Goal: Register for event/course

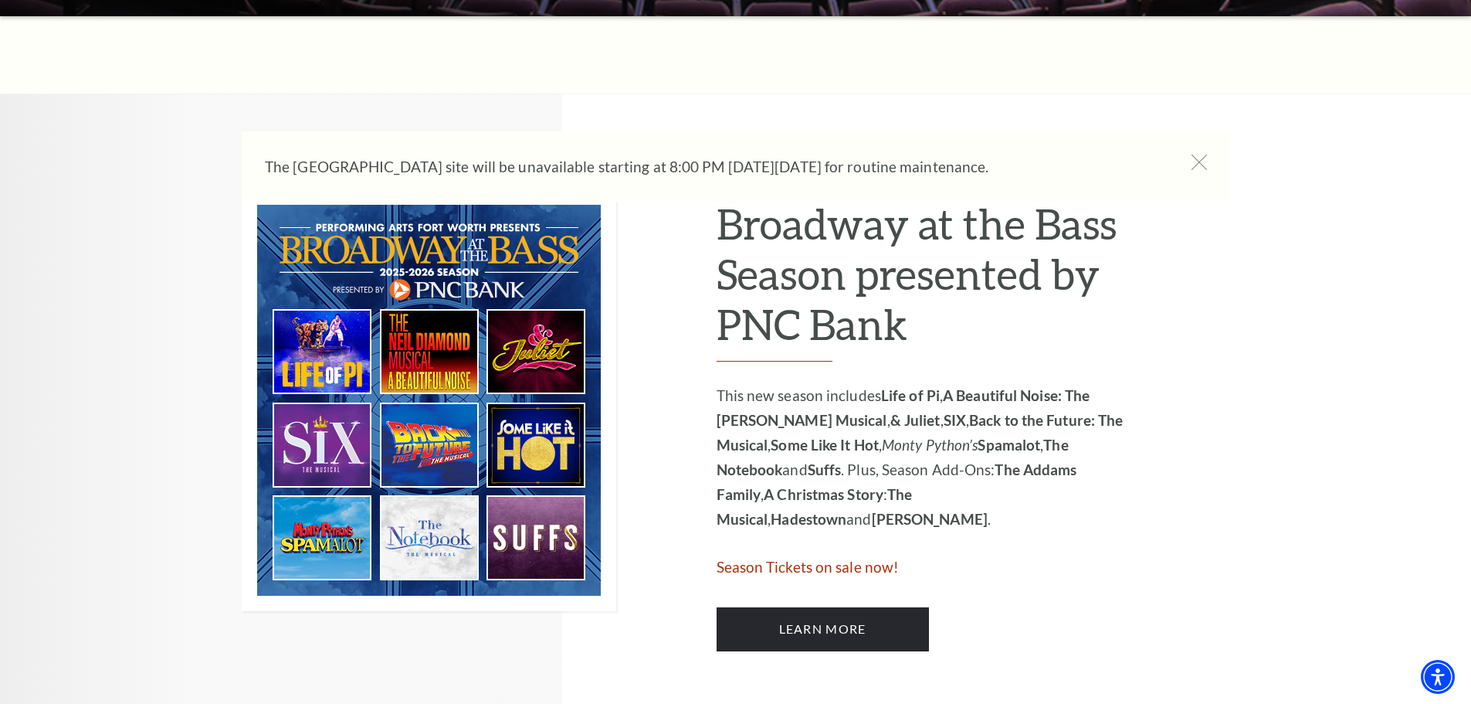
scroll to position [927, 0]
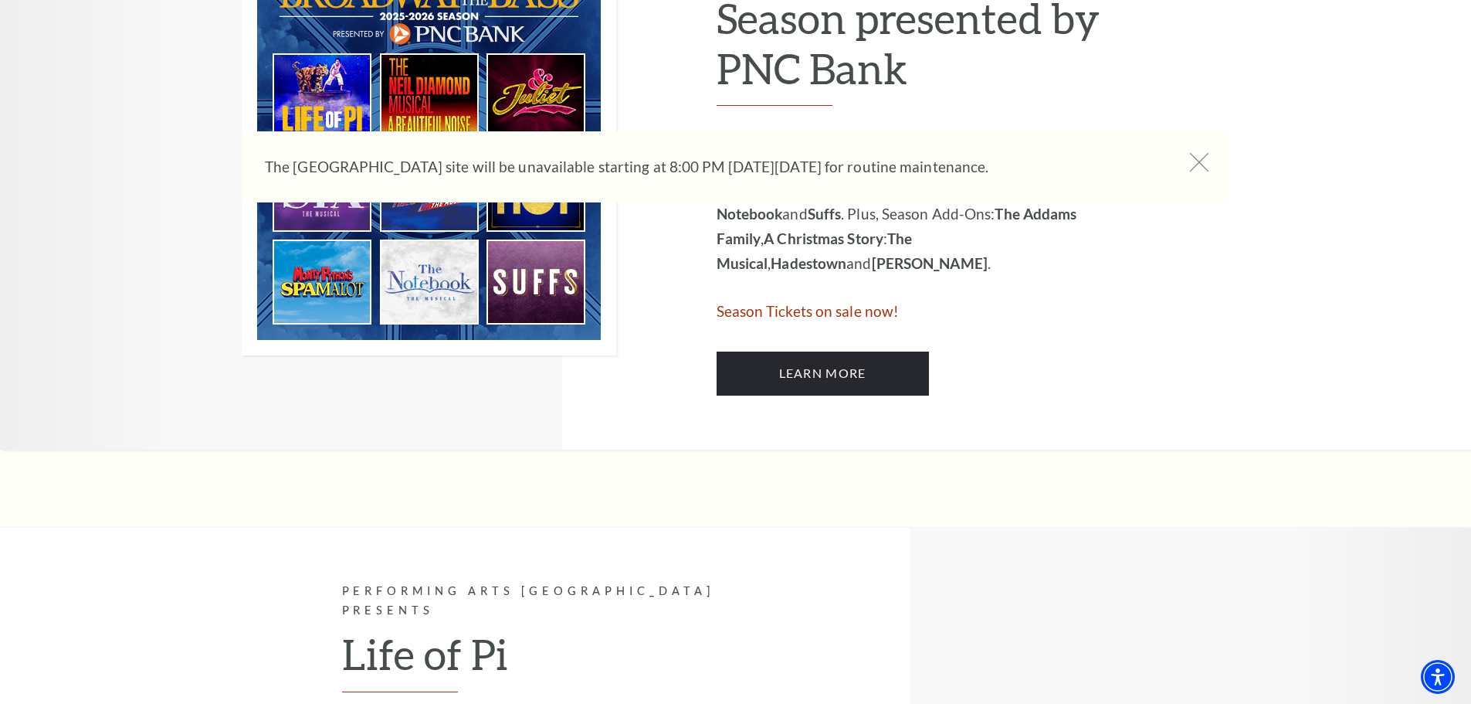
click at [1200, 168] on icon at bounding box center [1198, 162] width 19 height 19
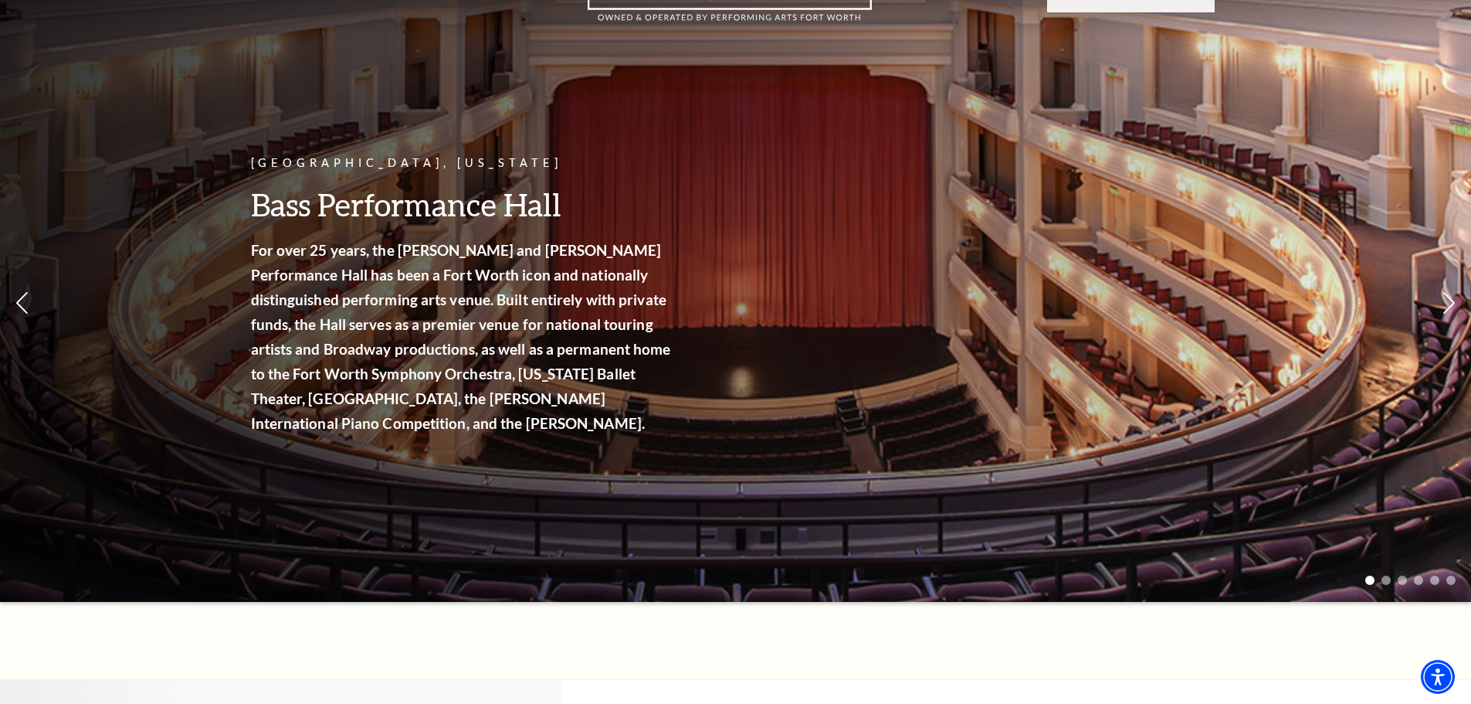
scroll to position [0, 0]
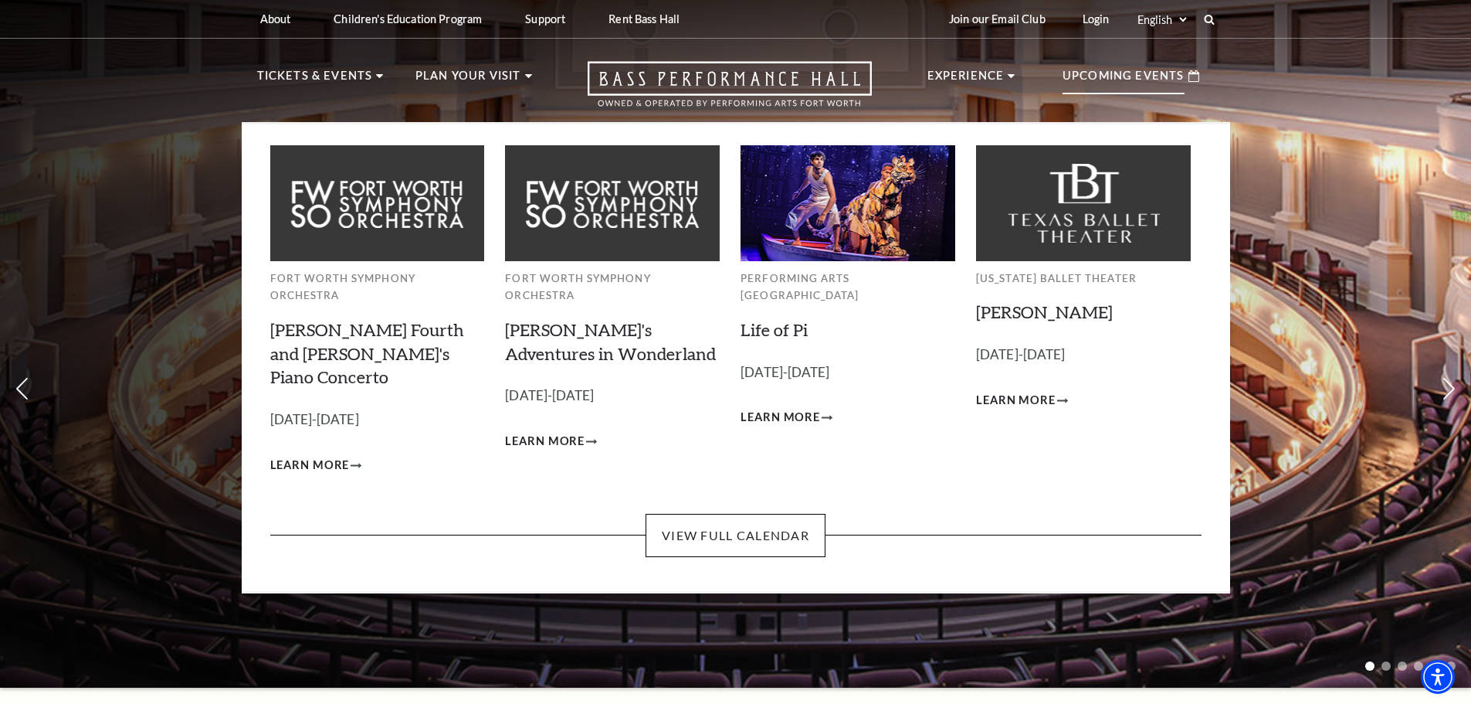
click at [1179, 85] on p "Upcoming Events" at bounding box center [1124, 80] width 122 height 28
click at [737, 514] on link "View Full Calendar" at bounding box center [736, 535] width 180 height 43
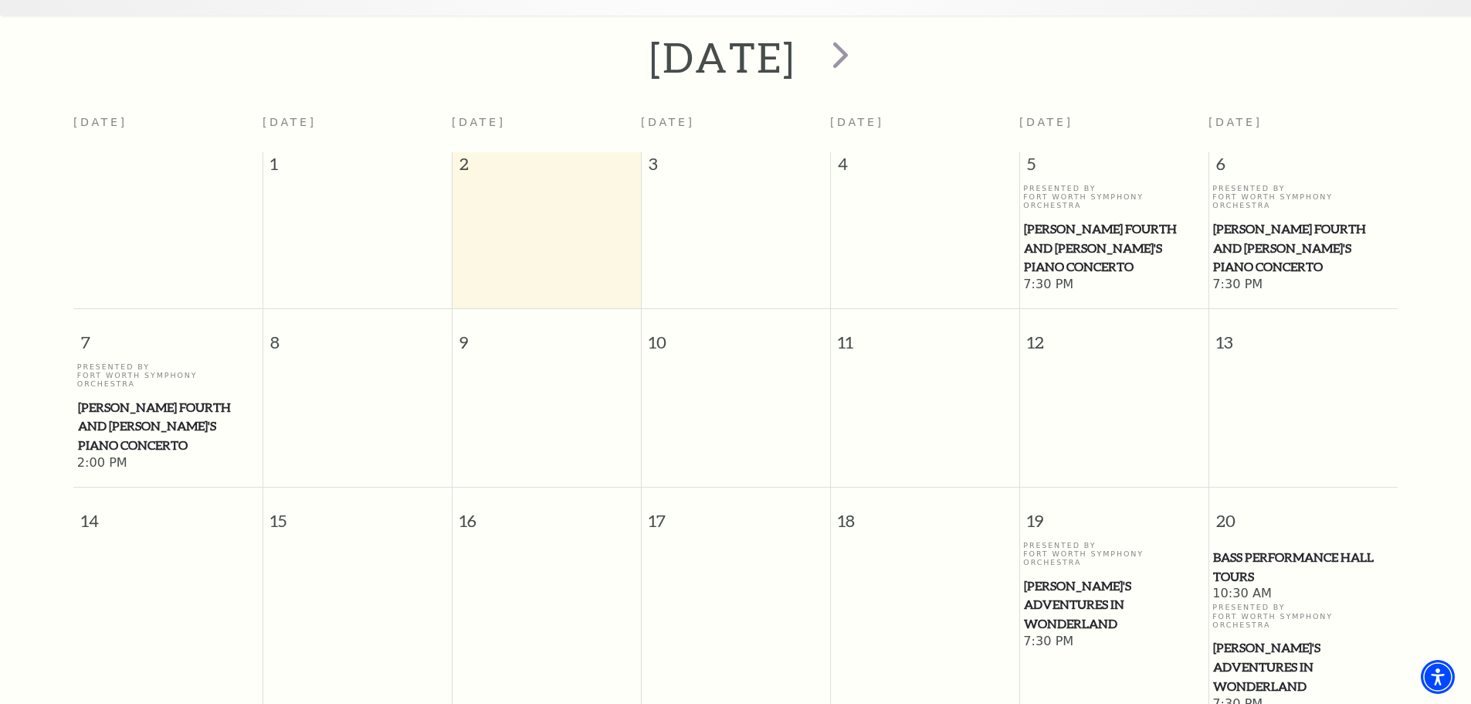
scroll to position [368, 0]
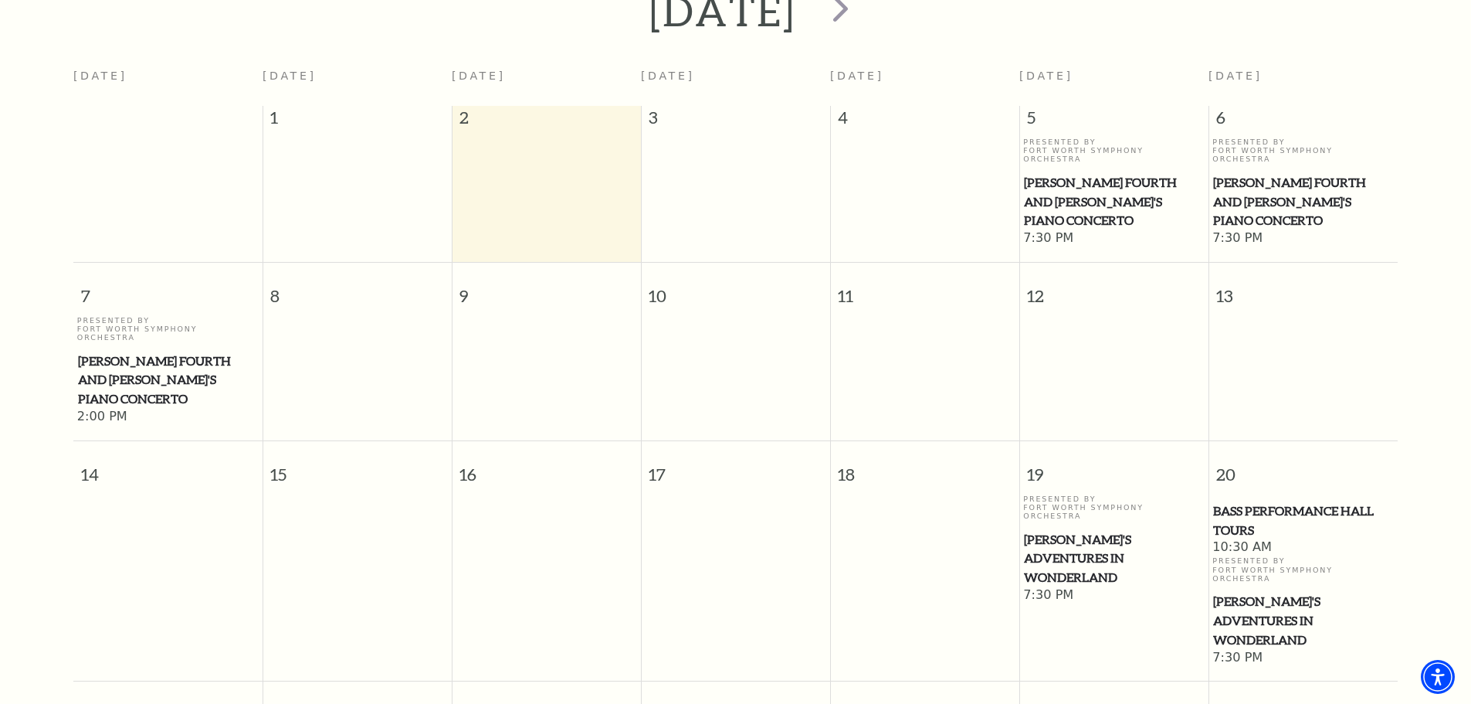
click at [1086, 530] on span "[PERSON_NAME]'s Adventures in Wonderland" at bounding box center [1114, 558] width 180 height 57
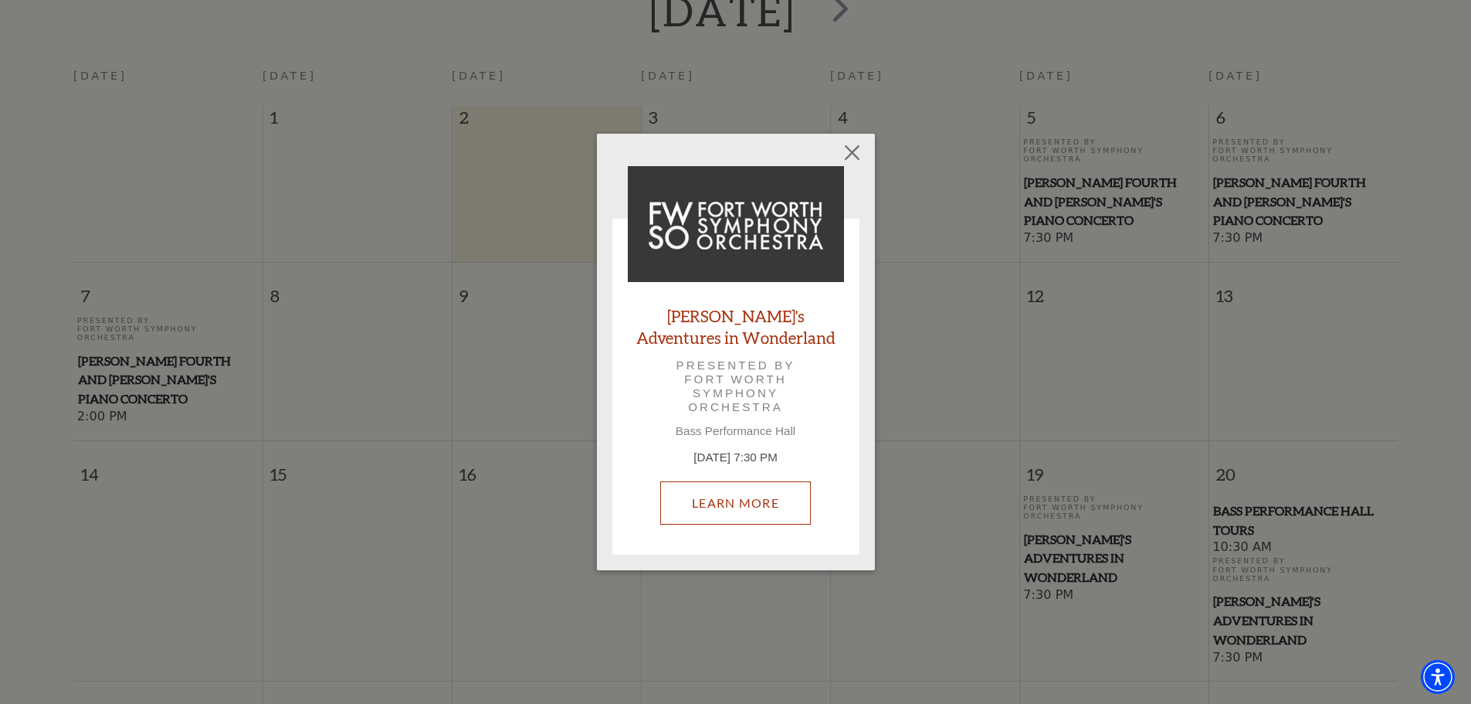
click at [747, 504] on link "Learn More" at bounding box center [735, 502] width 151 height 43
